Goal: Task Accomplishment & Management: Use online tool/utility

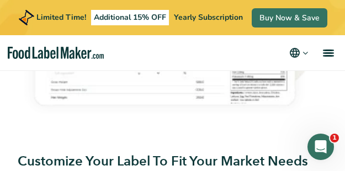
scroll to position [937, 0]
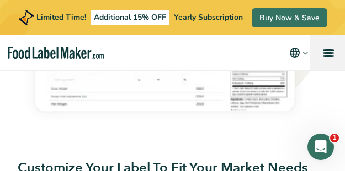
click at [330, 51] on link "menu" at bounding box center [326, 52] width 35 height 35
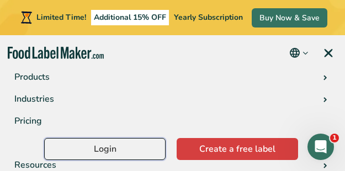
click at [120, 153] on link "Login" at bounding box center [104, 149] width 121 height 22
